Goal: Task Accomplishment & Management: Use online tool/utility

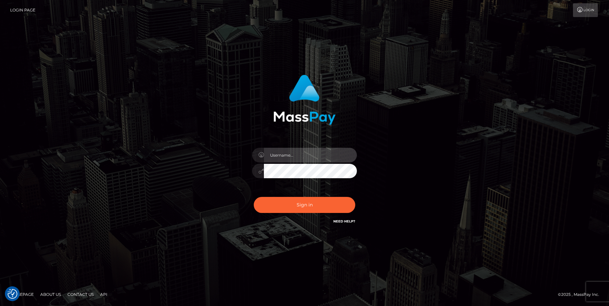
type input "cheli"
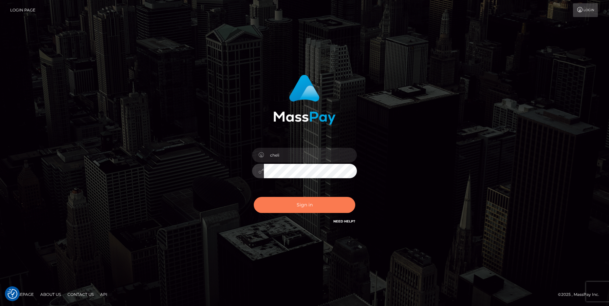
click at [274, 210] on button "Sign in" at bounding box center [304, 205] width 101 height 16
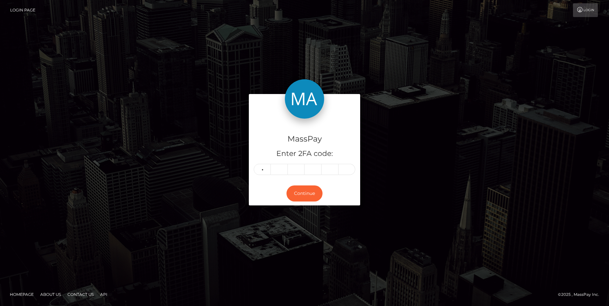
type input "7"
type input "3"
type input "6"
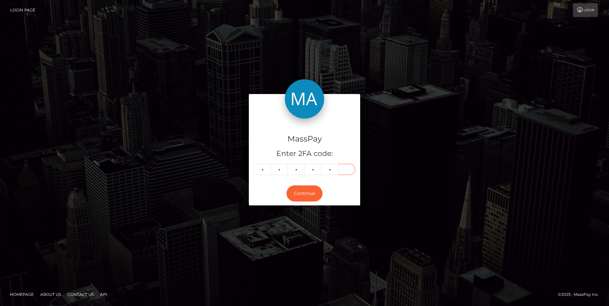
type input "1"
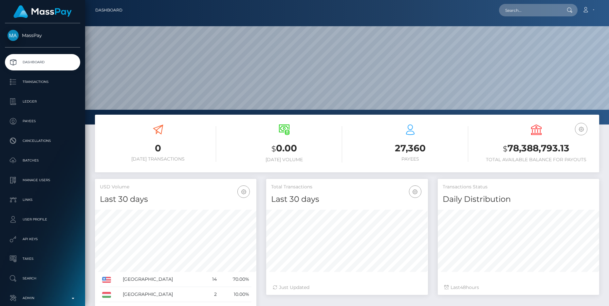
scroll to position [116, 161]
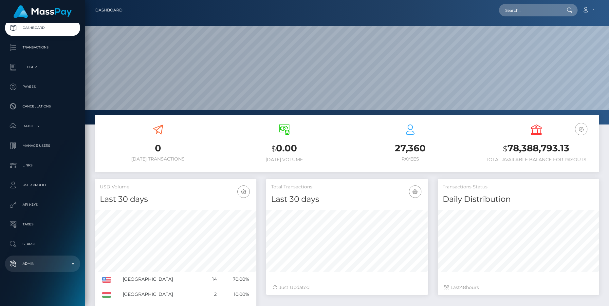
click at [50, 259] on p "Admin" at bounding box center [43, 264] width 70 height 10
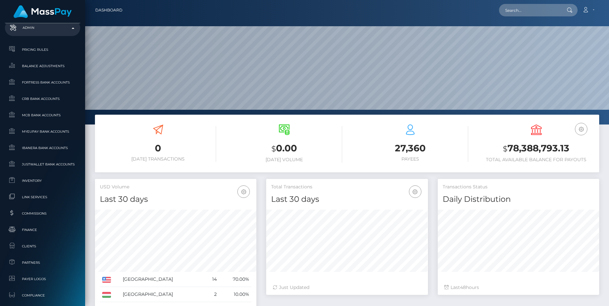
scroll to position [271, 0]
click at [35, 246] on span "Clients" at bounding box center [43, 246] width 70 height 8
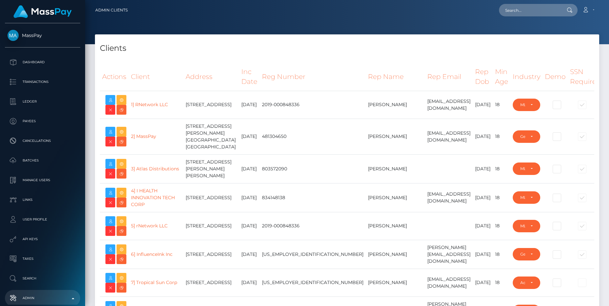
select select "223"
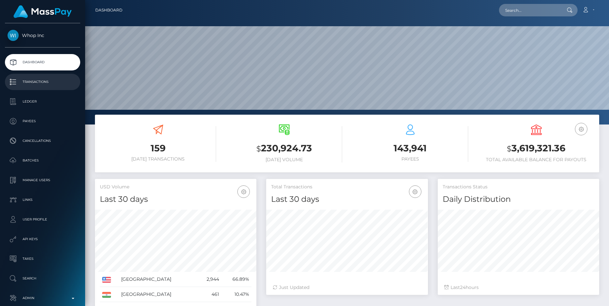
click at [39, 83] on p "Transactions" at bounding box center [43, 82] width 70 height 10
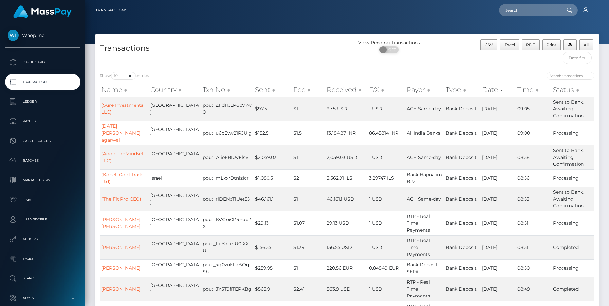
click at [253, 91] on th "Sent" at bounding box center [272, 89] width 38 height 13
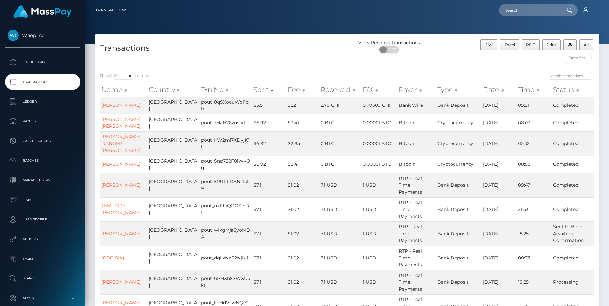
click at [254, 91] on th "Sent" at bounding box center [269, 89] width 34 height 13
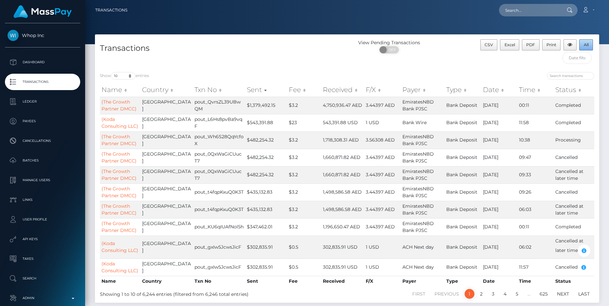
click at [582, 45] on button "All" at bounding box center [586, 44] width 14 height 11
